Goal: Find specific page/section: Find specific page/section

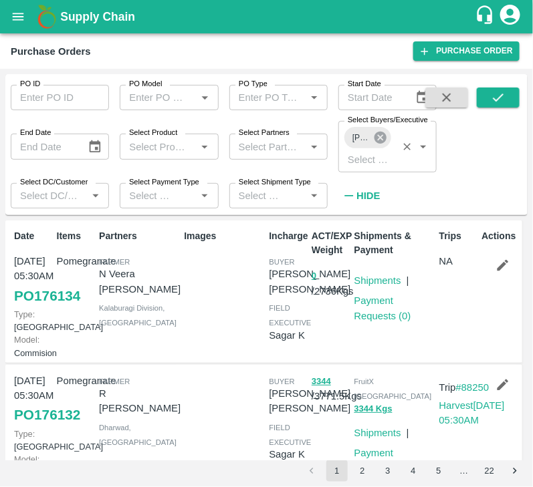
scroll to position [273, 0]
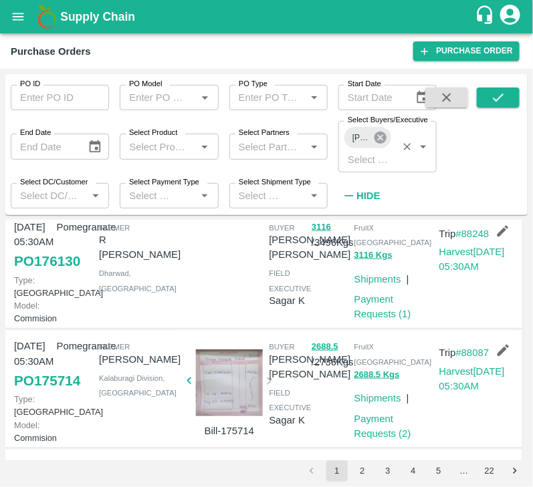
click at [377, 140] on icon at bounding box center [380, 138] width 12 height 12
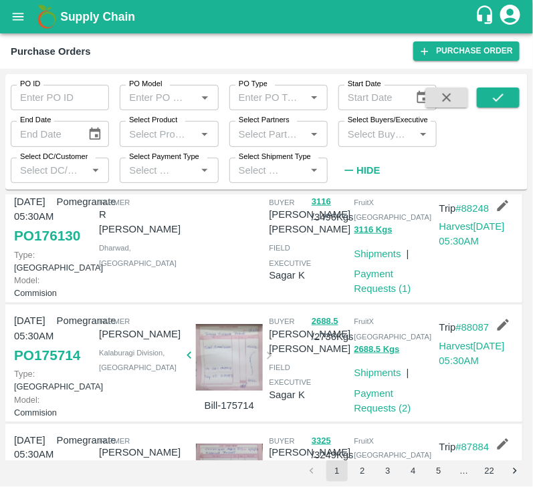
click at [371, 140] on input "Select Buyers/Executive" at bounding box center [376, 133] width 68 height 17
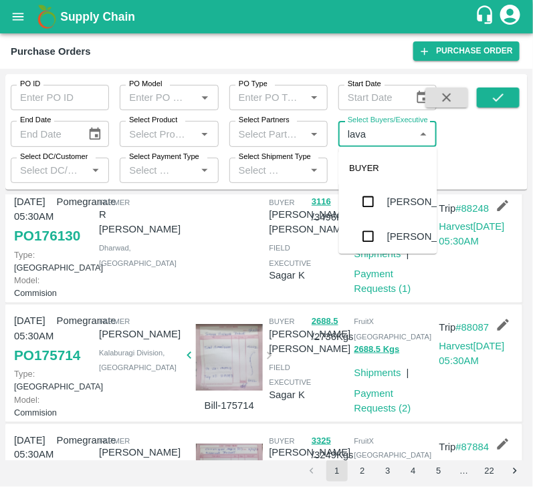
type input "[PERSON_NAME]"
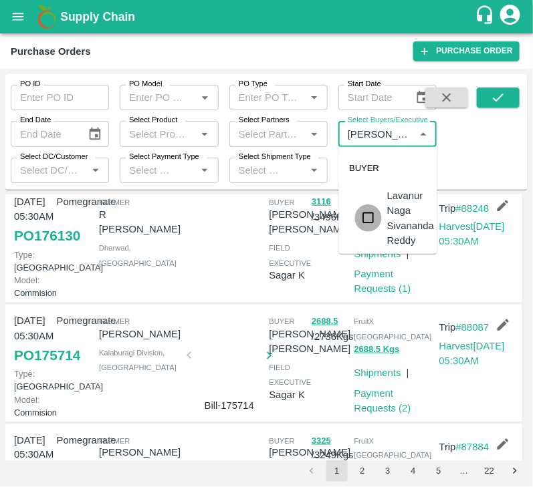
click at [372, 217] on input "checkbox" at bounding box center [368, 218] width 27 height 27
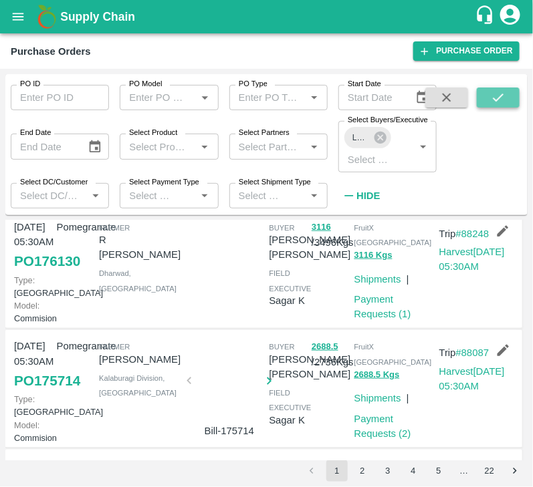
click at [482, 96] on button "submit" at bounding box center [498, 98] width 43 height 20
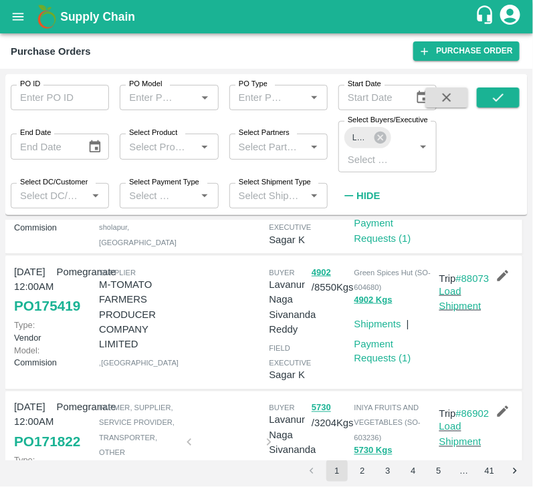
scroll to position [398, 0]
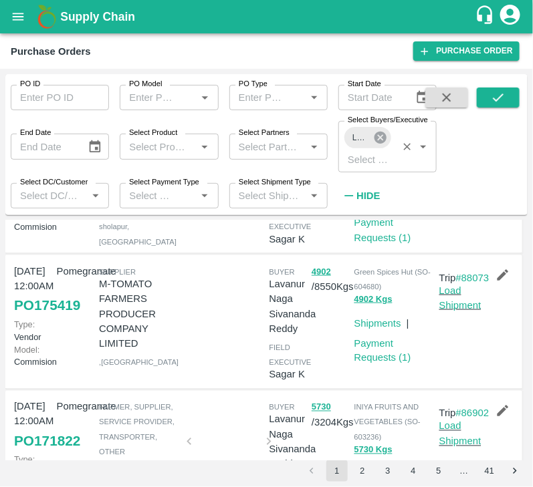
click at [383, 139] on icon at bounding box center [380, 138] width 12 height 12
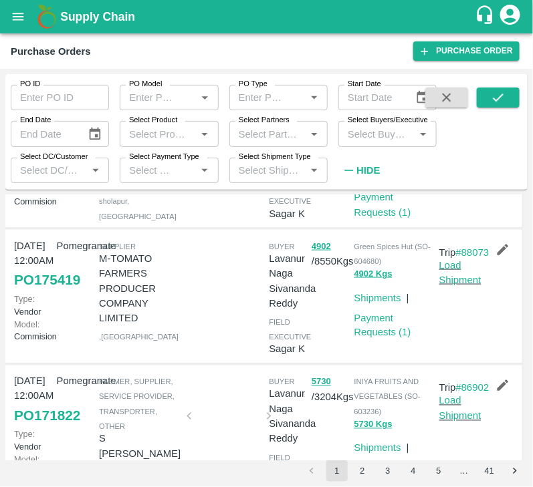
click at [377, 138] on input "Select Buyers/Executive" at bounding box center [376, 133] width 68 height 17
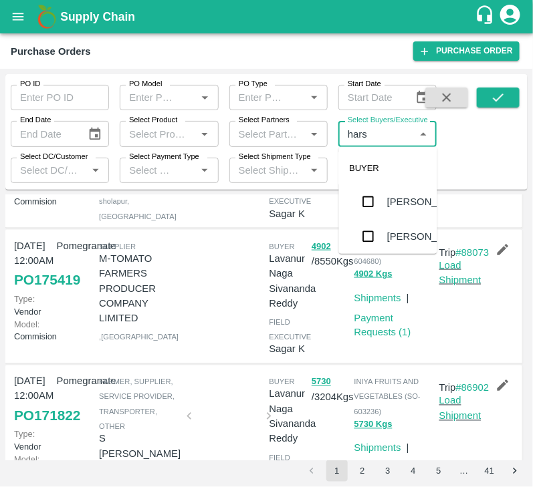
type input "harsh"
click at [371, 259] on input "checkbox" at bounding box center [368, 272] width 27 height 27
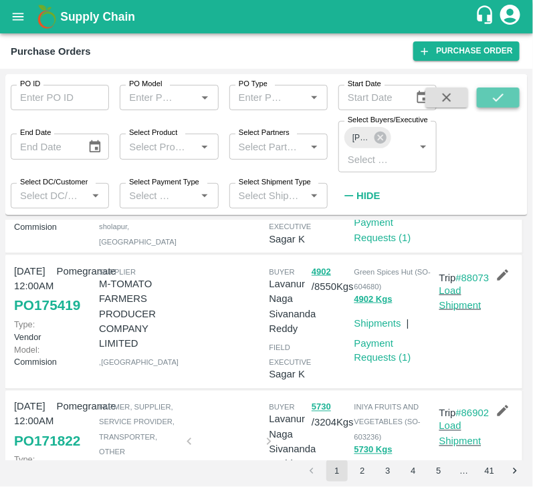
click at [488, 99] on button "submit" at bounding box center [498, 98] width 43 height 20
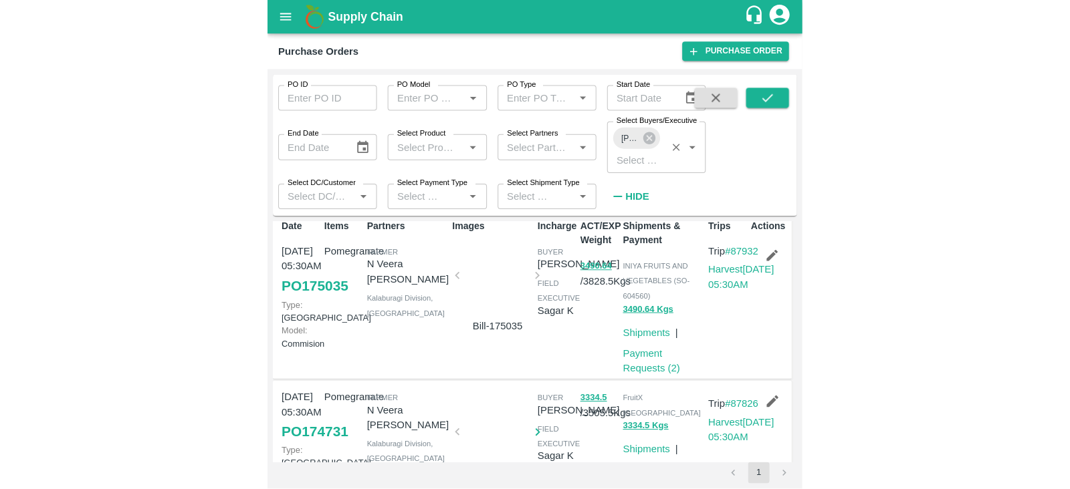
scroll to position [7, 0]
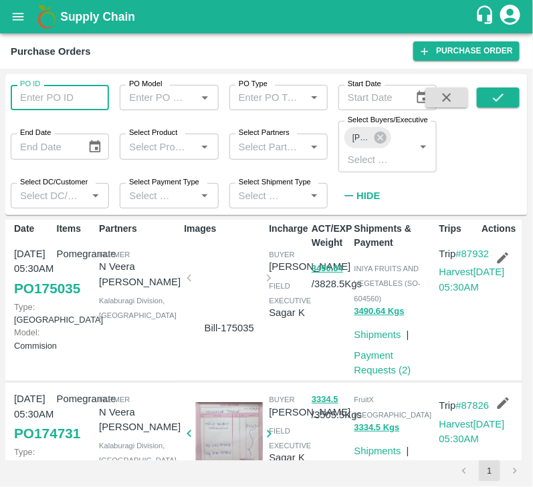
click at [76, 100] on input "PO ID" at bounding box center [60, 97] width 98 height 25
paste input "175024"
click at [375, 137] on icon at bounding box center [380, 138] width 12 height 12
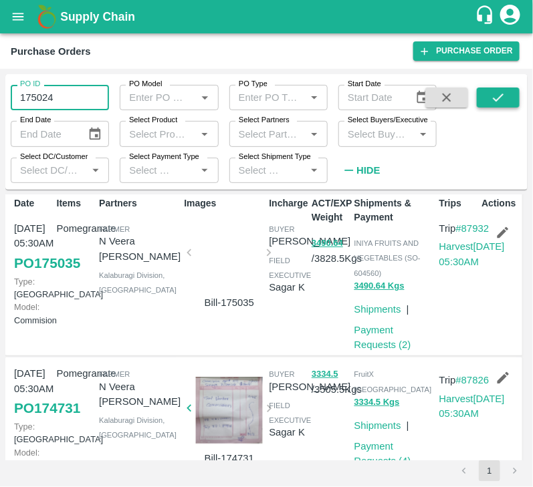
type input "175024"
click at [505, 101] on button "submit" at bounding box center [498, 98] width 43 height 20
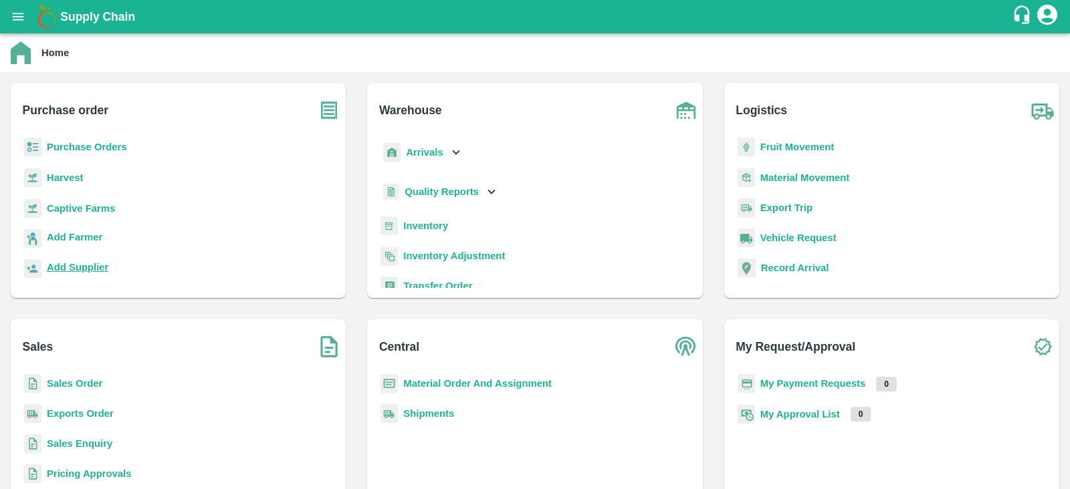
click at [70, 269] on b "Add Supplier" at bounding box center [77, 267] width 61 height 11
